Goal: Information Seeking & Learning: Learn about a topic

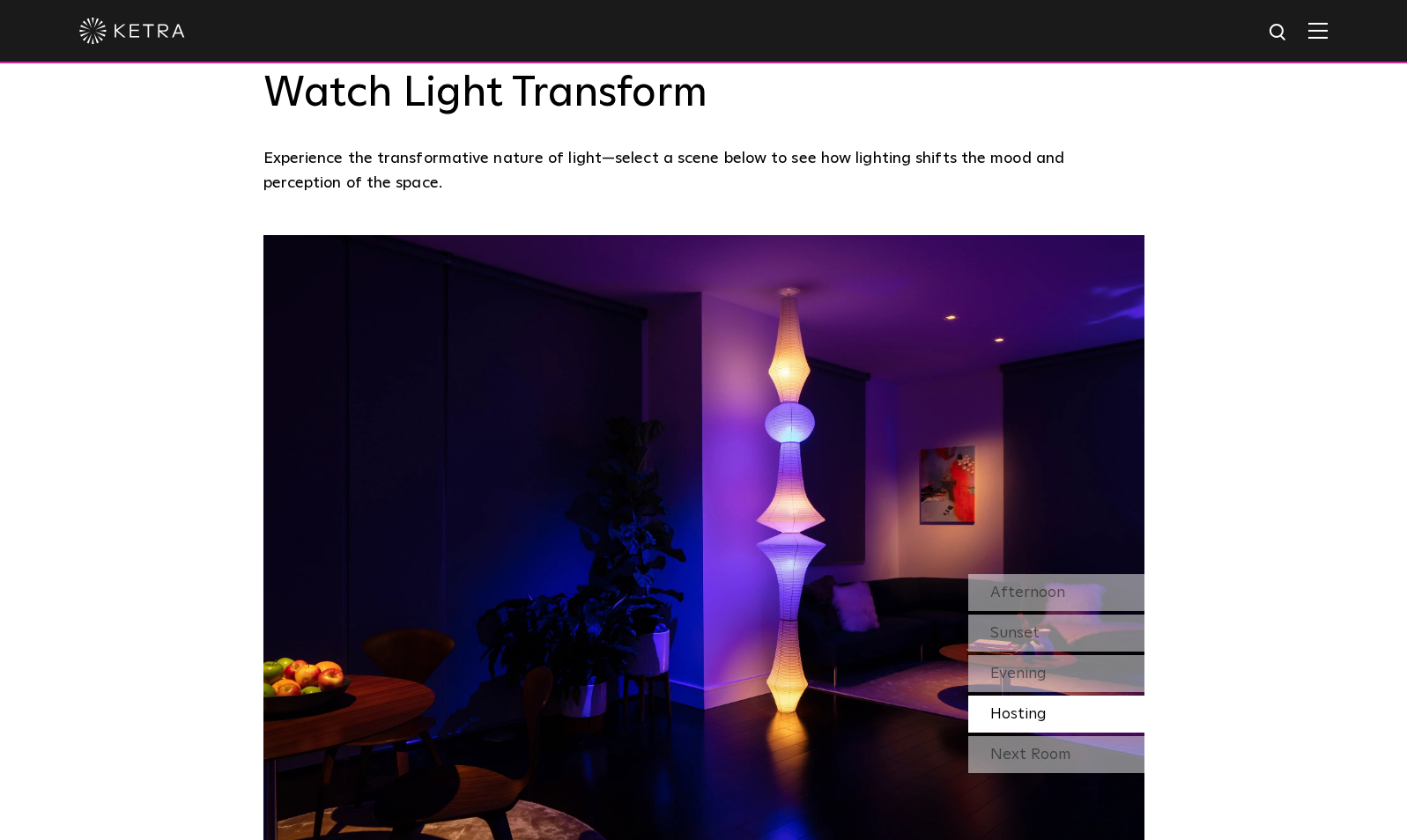
scroll to position [1598, 0]
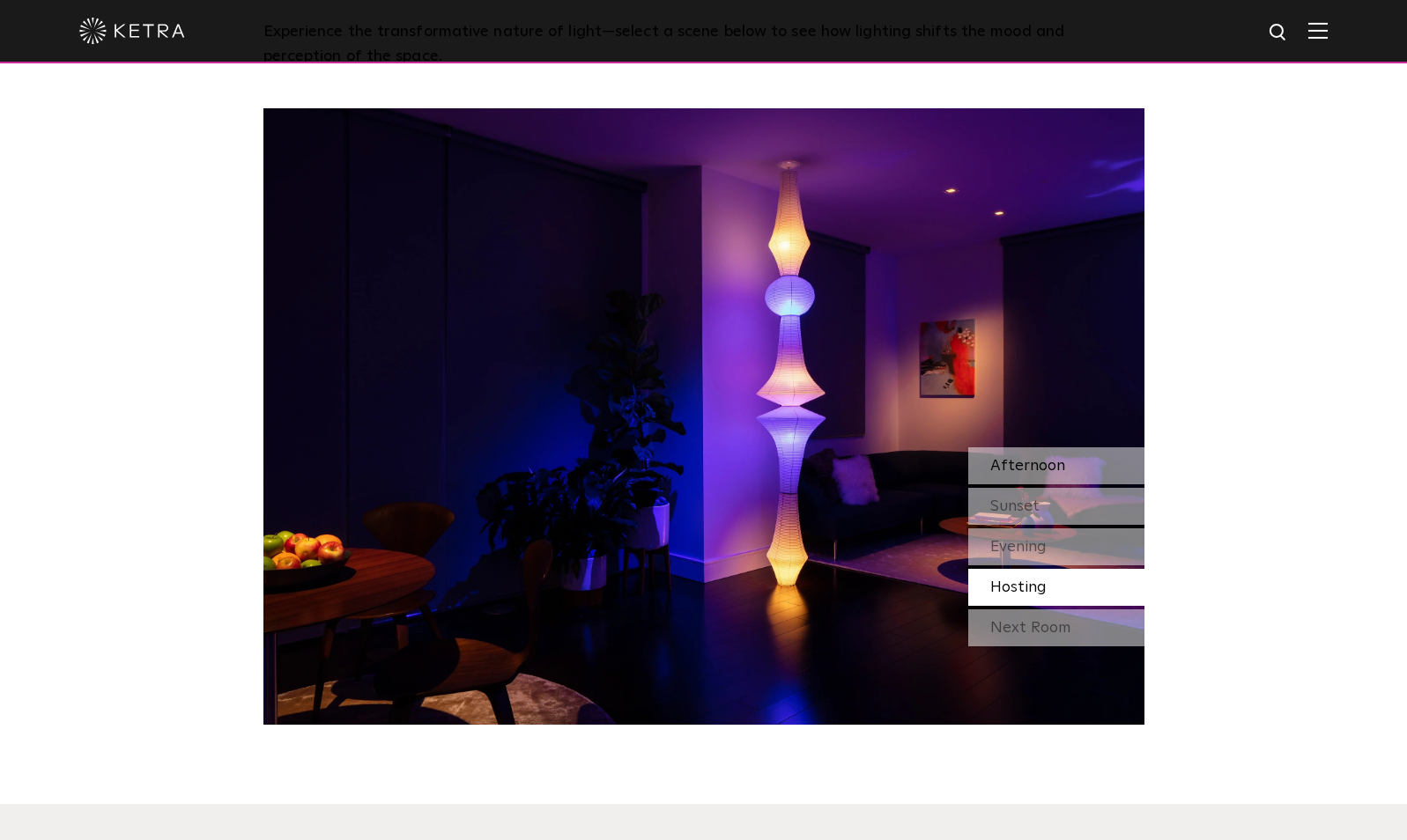
click at [1059, 470] on span "Afternoon" at bounding box center [1027, 466] width 75 height 16
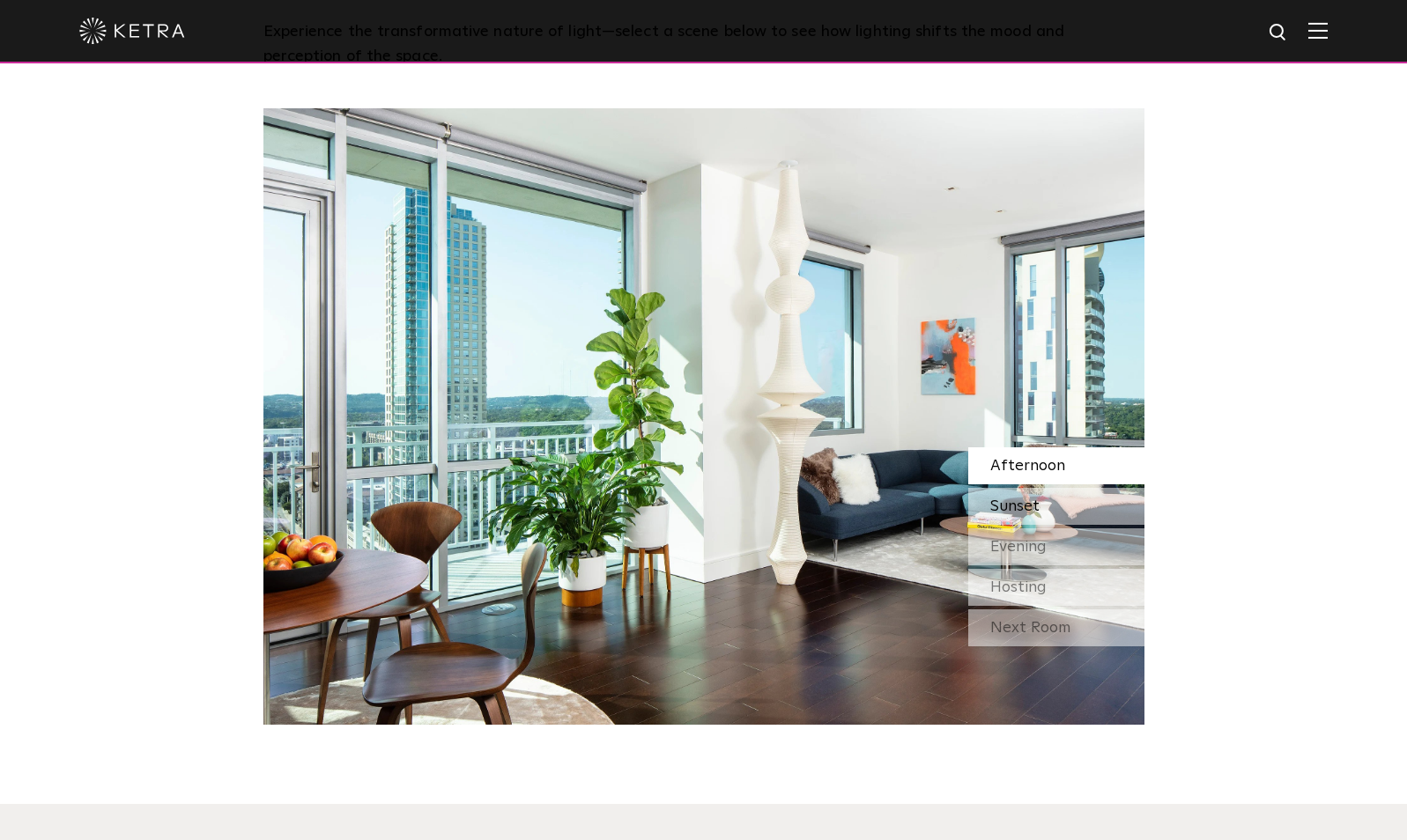
click at [1053, 501] on div "Sunset" at bounding box center [1056, 506] width 176 height 37
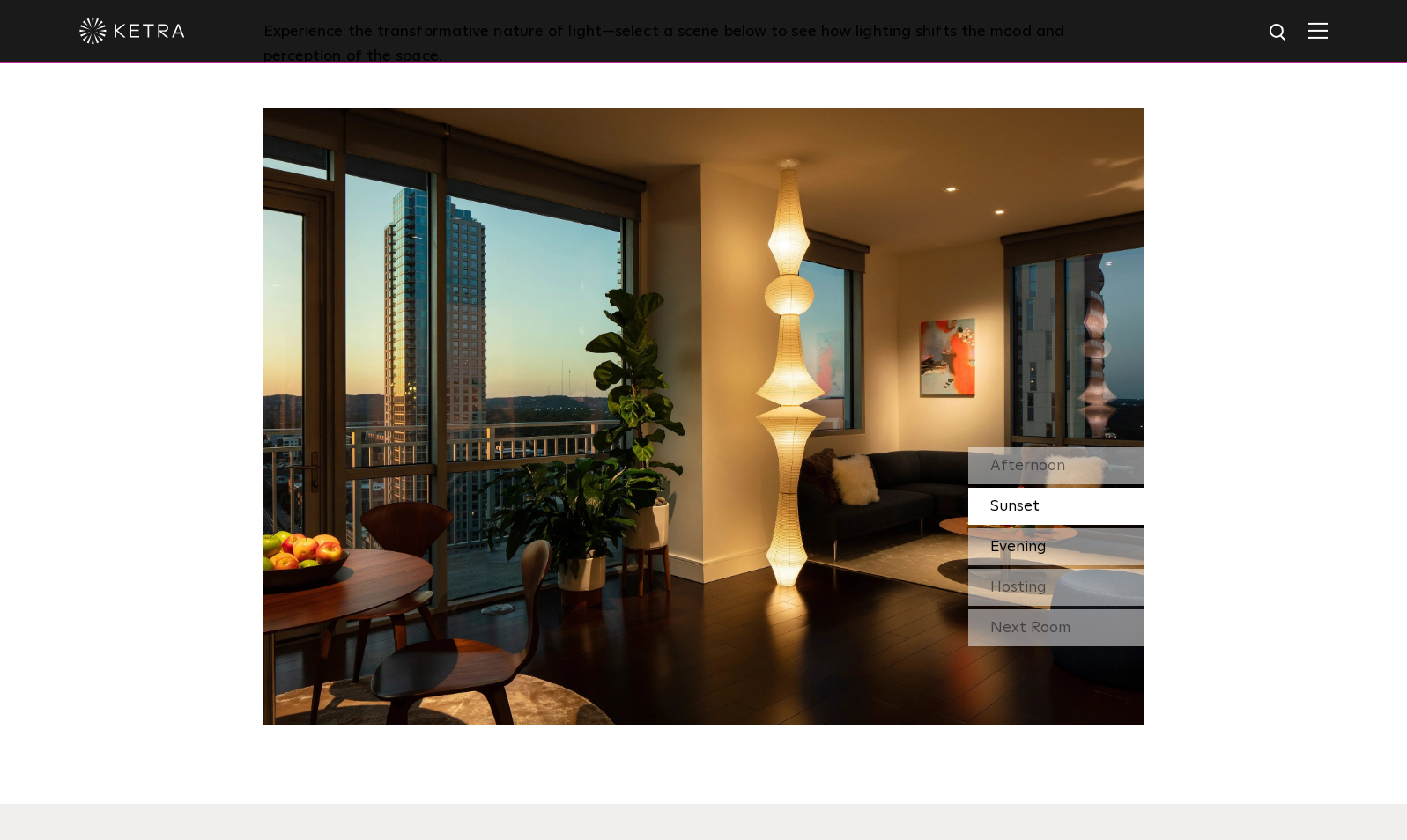
click at [1048, 544] on div "Evening" at bounding box center [1056, 546] width 176 height 37
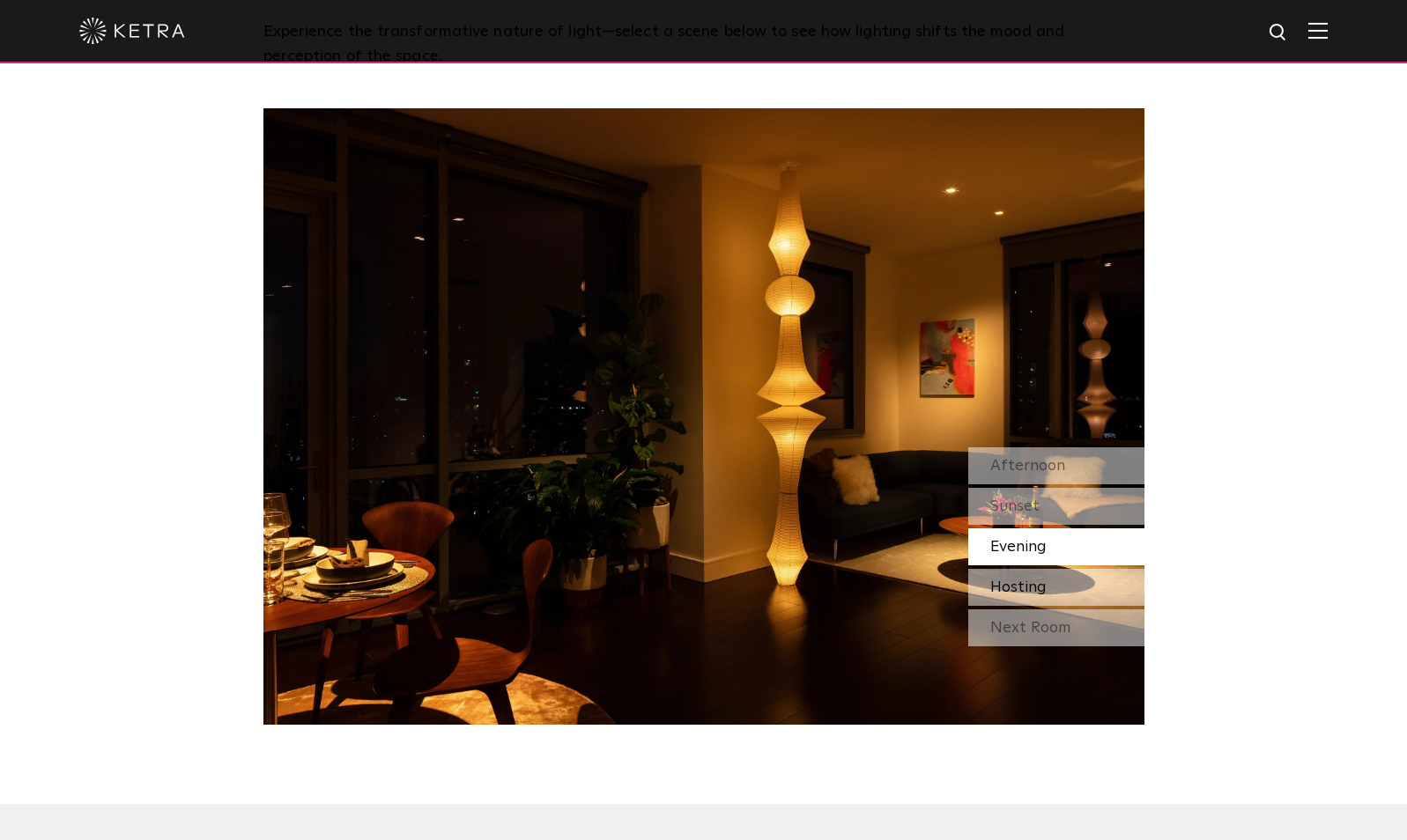
click at [1043, 586] on span "Hosting" at bounding box center [1018, 587] width 56 height 16
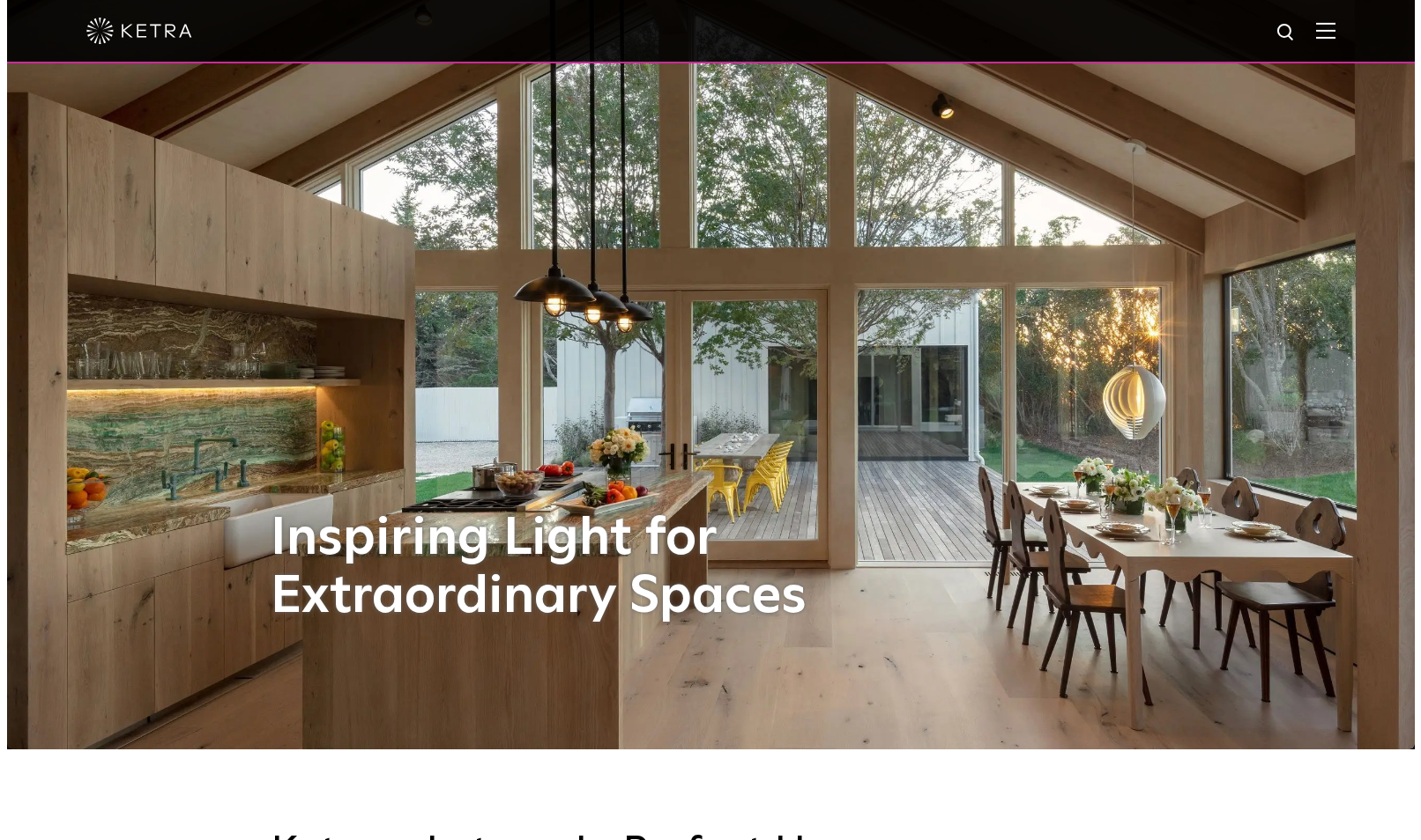
scroll to position [0, 0]
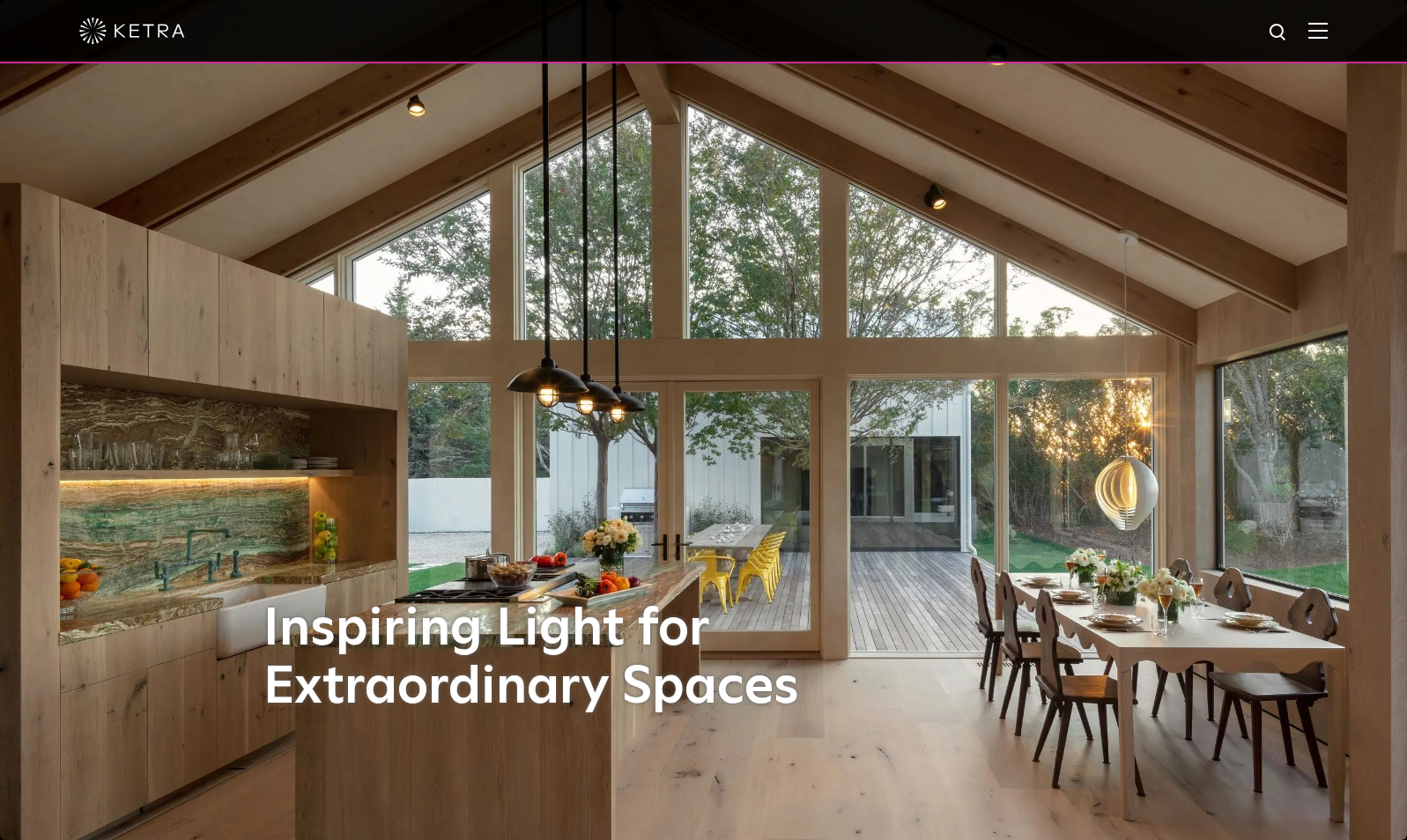
click at [1328, 34] on img at bounding box center [1318, 30] width 19 height 17
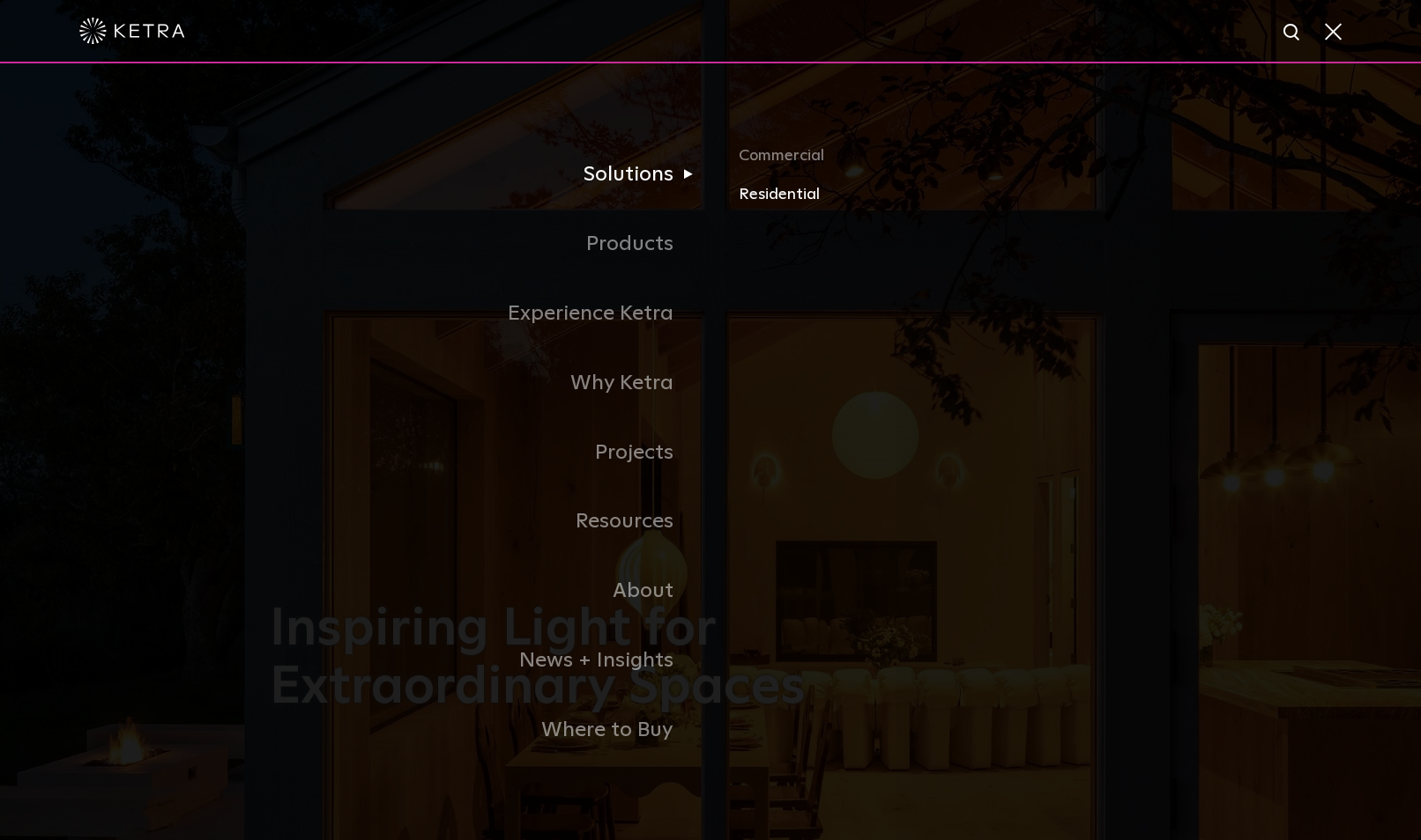
click at [755, 204] on link "Residential" at bounding box center [944, 195] width 413 height 26
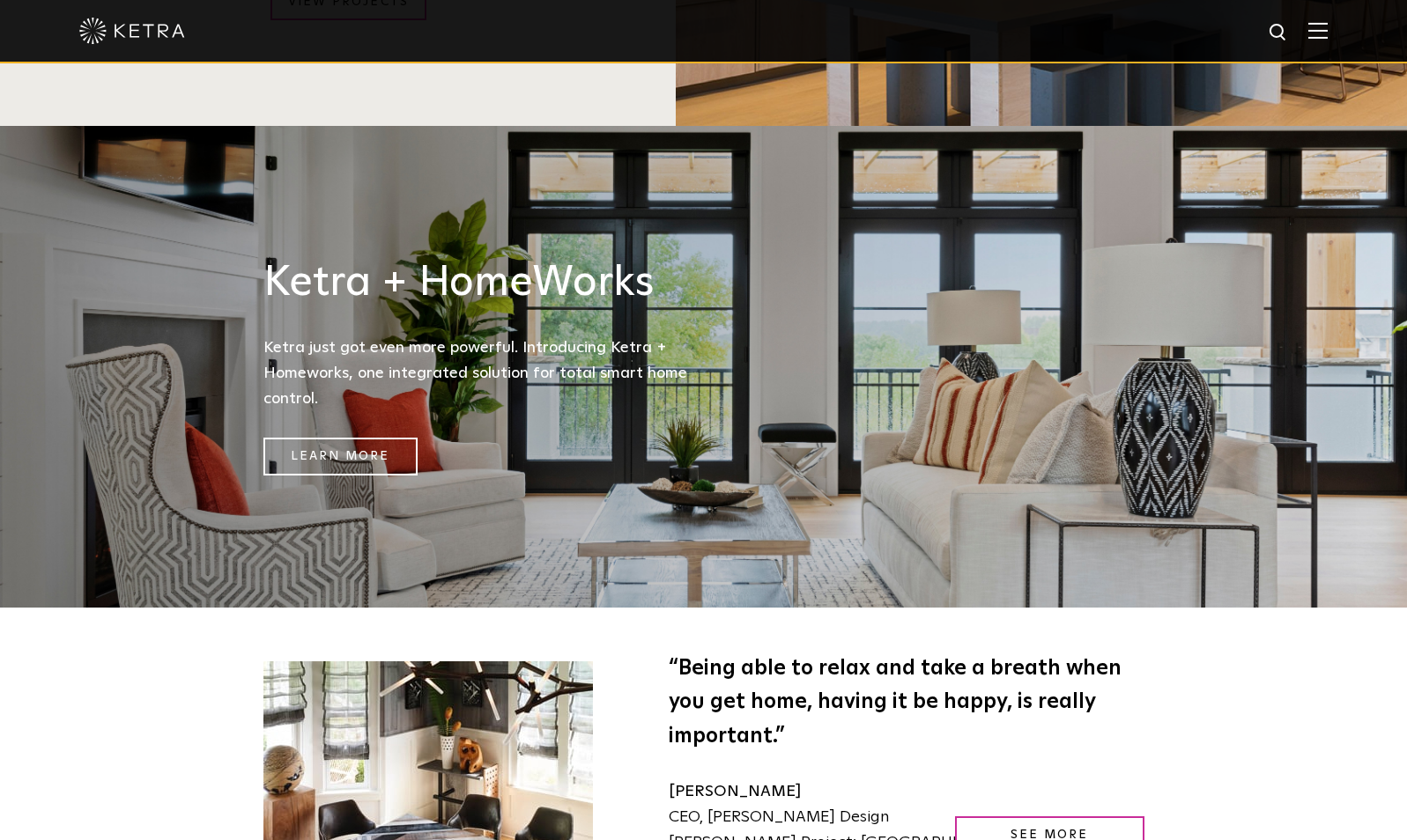
scroll to position [2141, 0]
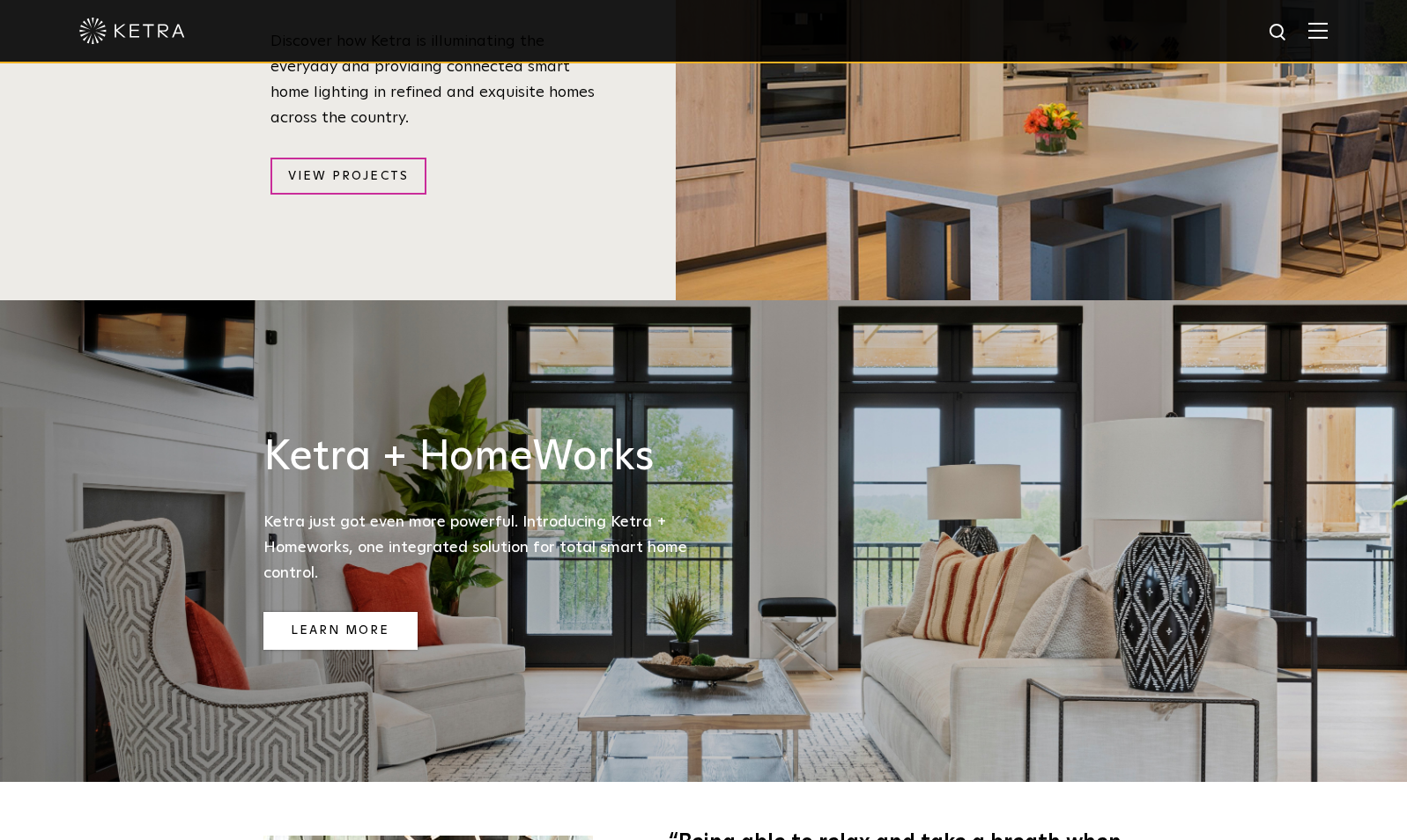
click at [356, 612] on link "Learn More" at bounding box center [341, 631] width 154 height 38
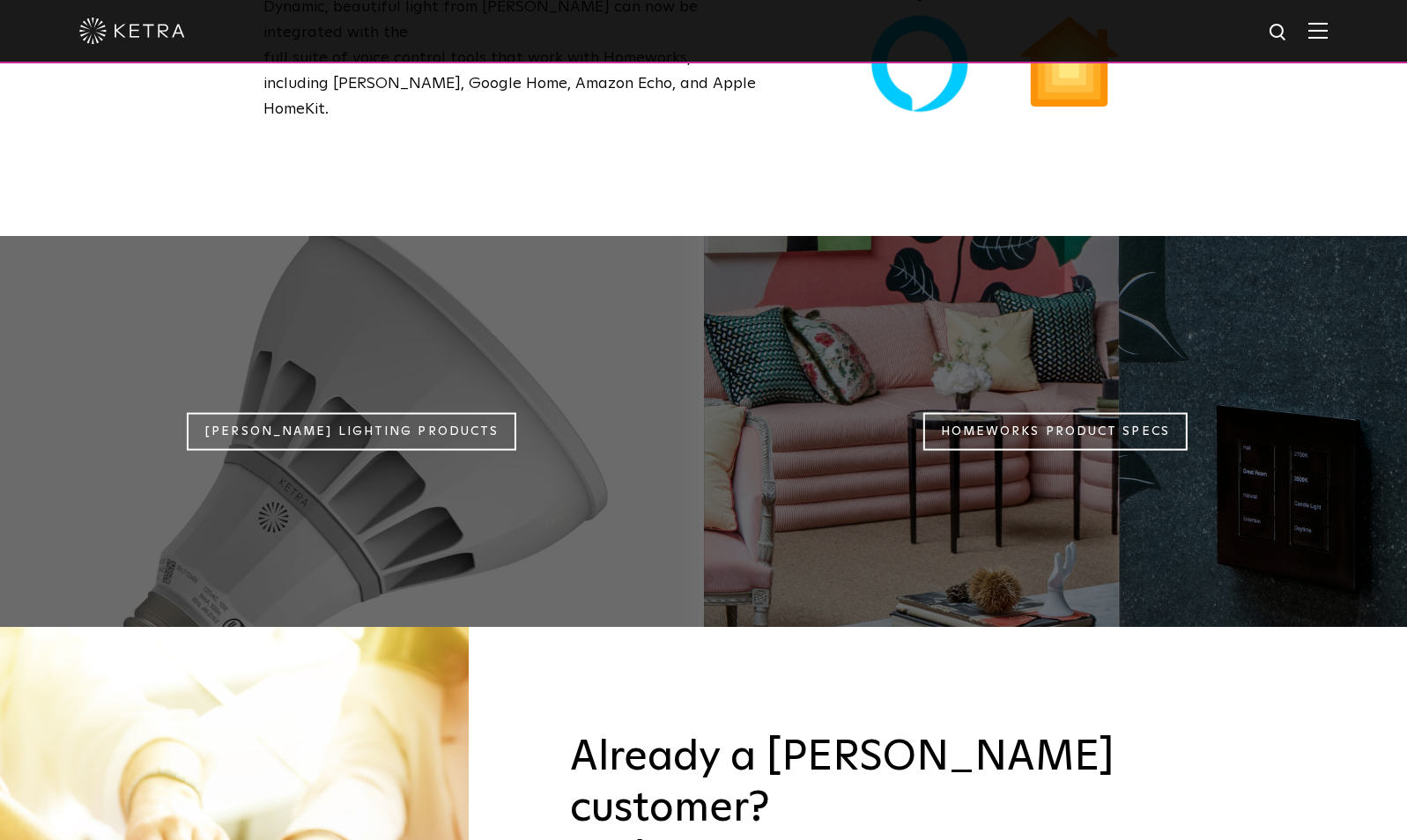
scroll to position [1535, 0]
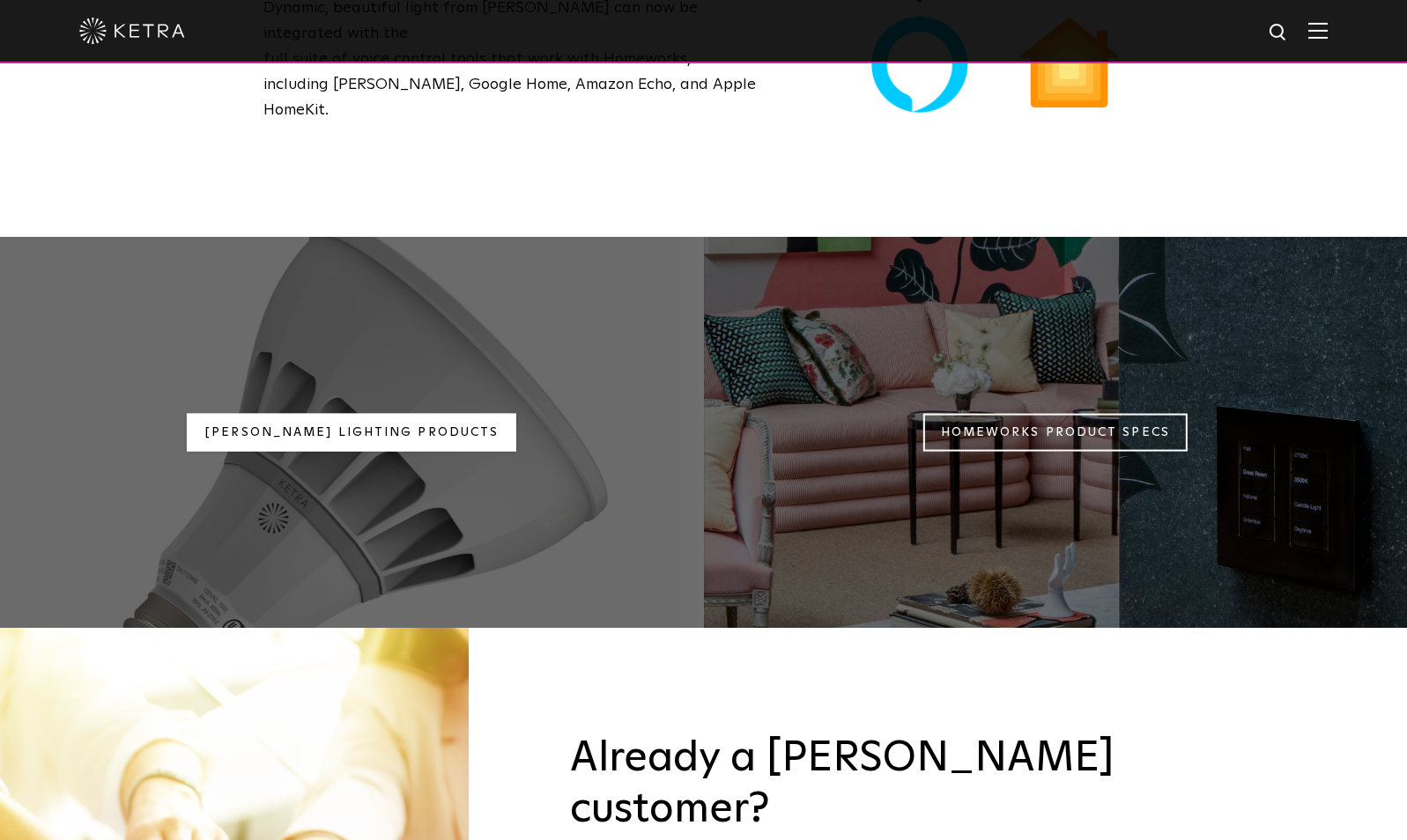
click at [314, 414] on link "Ketra Lighting Products" at bounding box center [352, 432] width 330 height 38
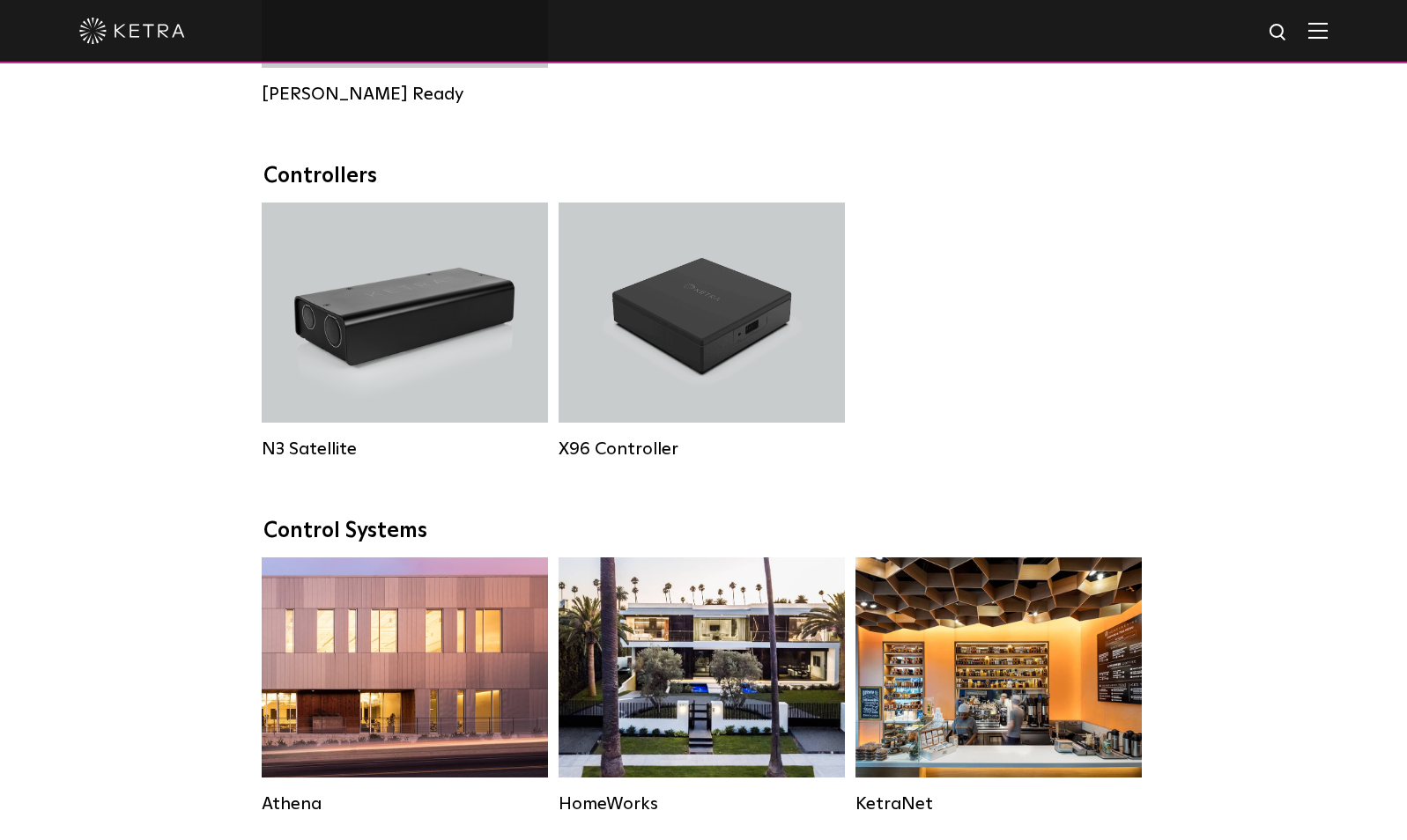
scroll to position [2172, 0]
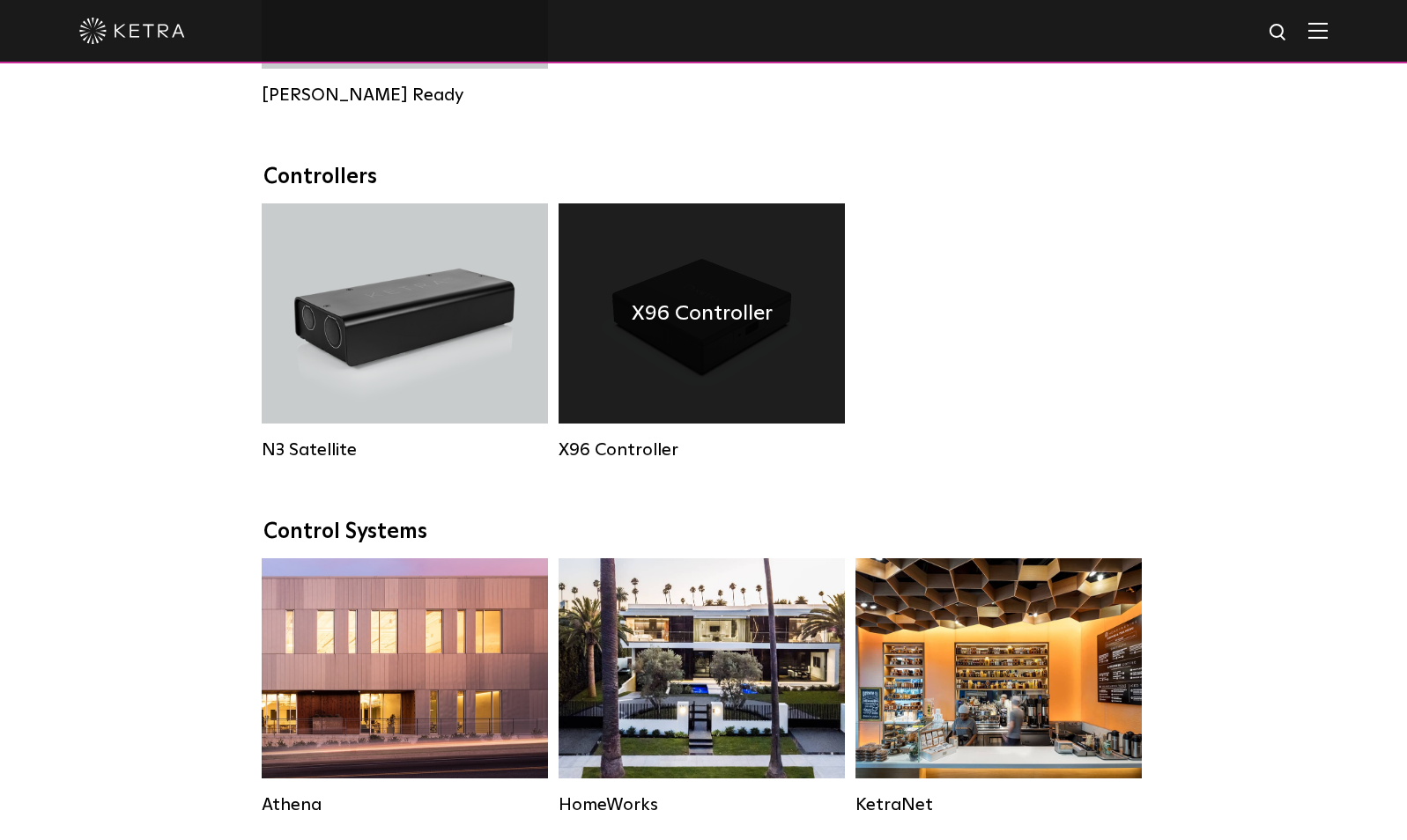
click at [757, 378] on div "X96 Controller" at bounding box center [702, 314] width 287 height 220
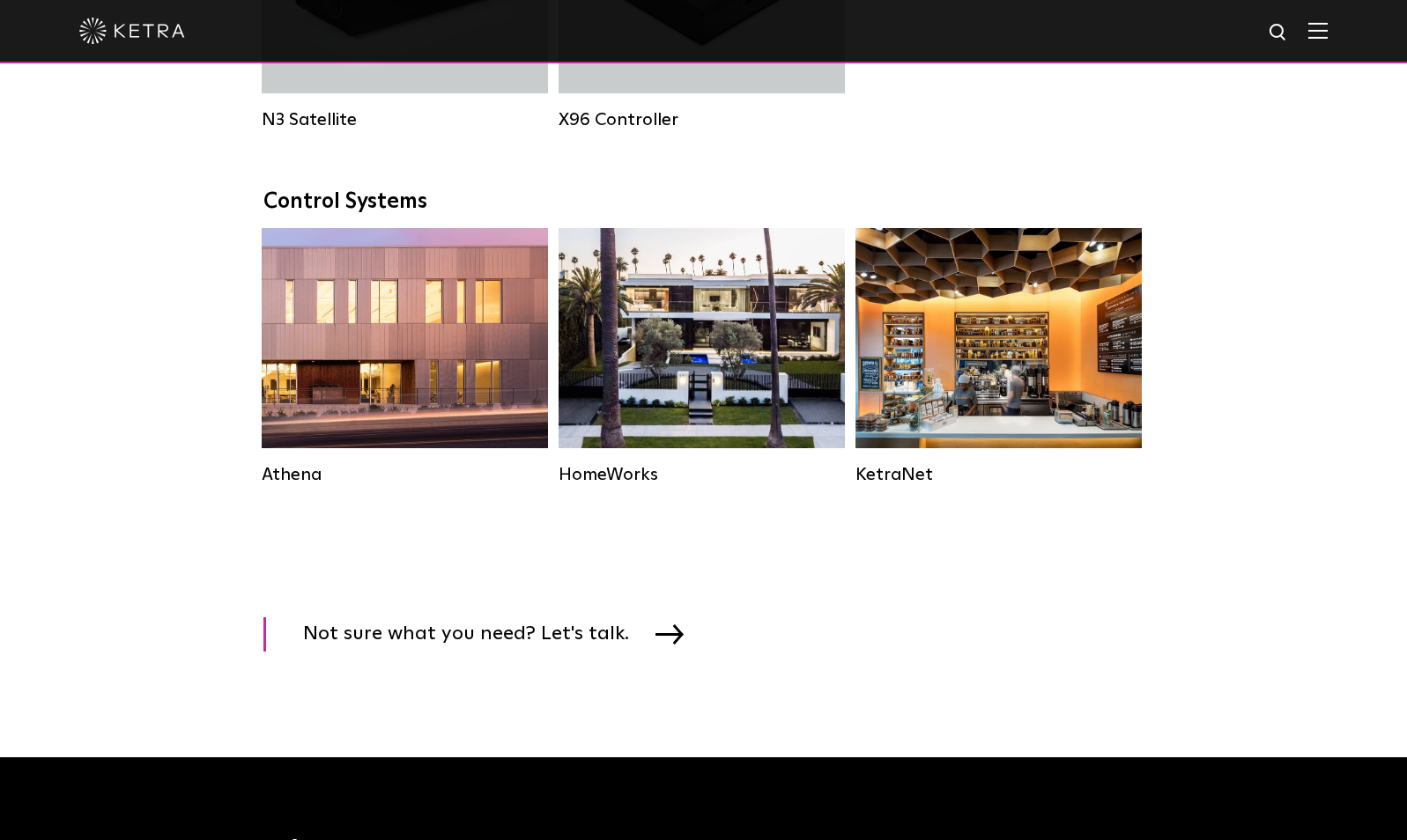
scroll to position [2504, 0]
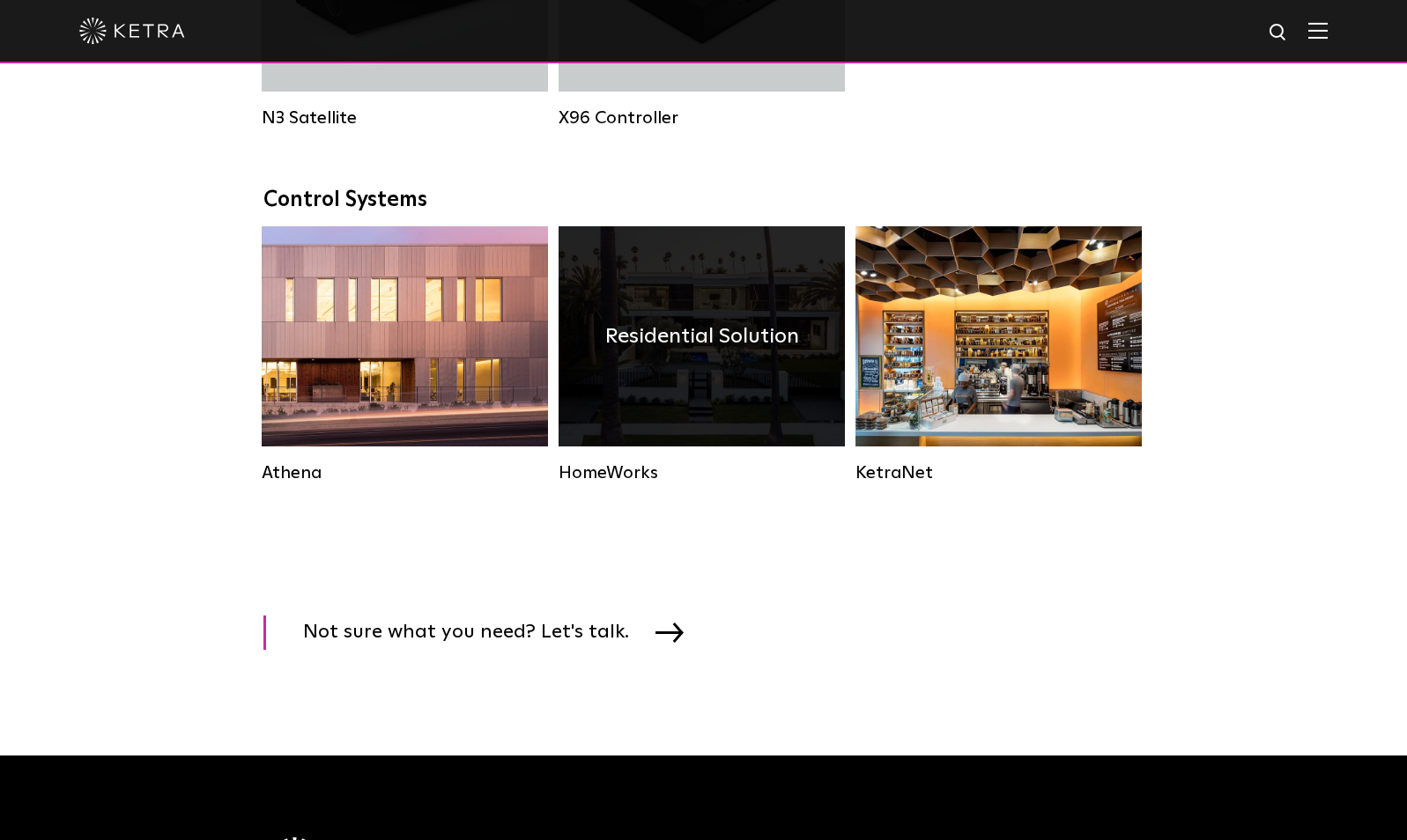
click at [742, 393] on div "Residential Solution" at bounding box center [702, 337] width 287 height 220
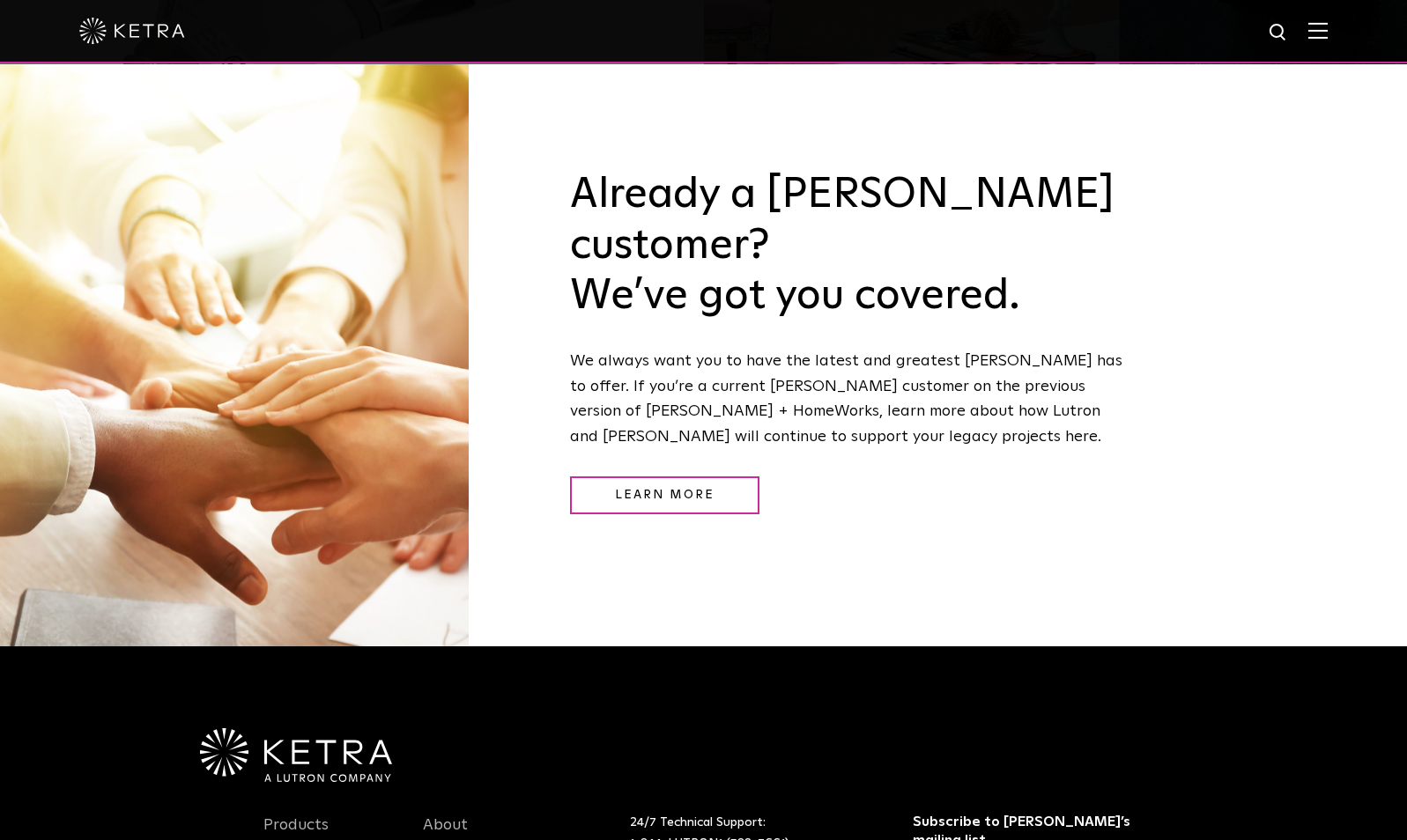
scroll to position [2345, 0]
